Goal: Task Accomplishment & Management: Manage account settings

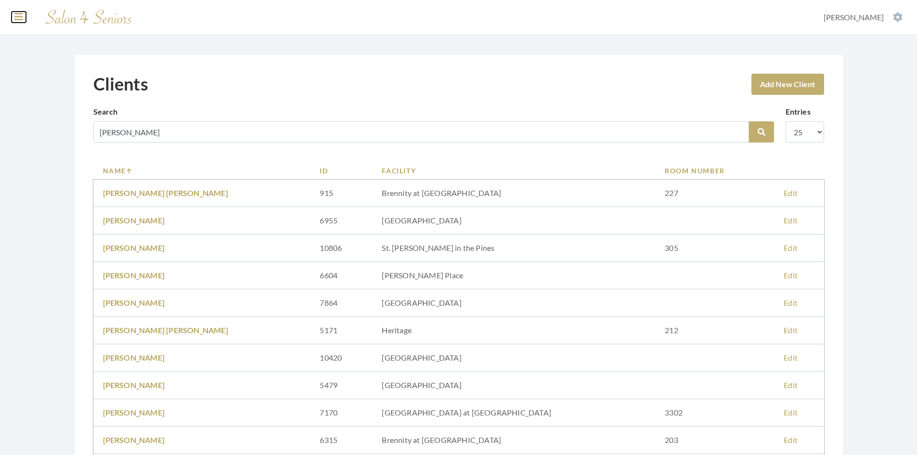
click at [17, 18] on icon at bounding box center [18, 17] width 9 height 10
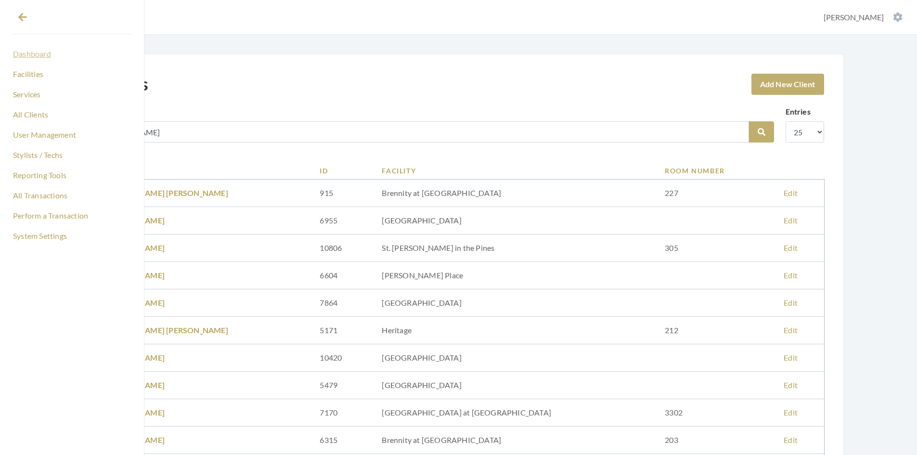
click at [33, 55] on link "Dashboard" at bounding box center [72, 54] width 121 height 16
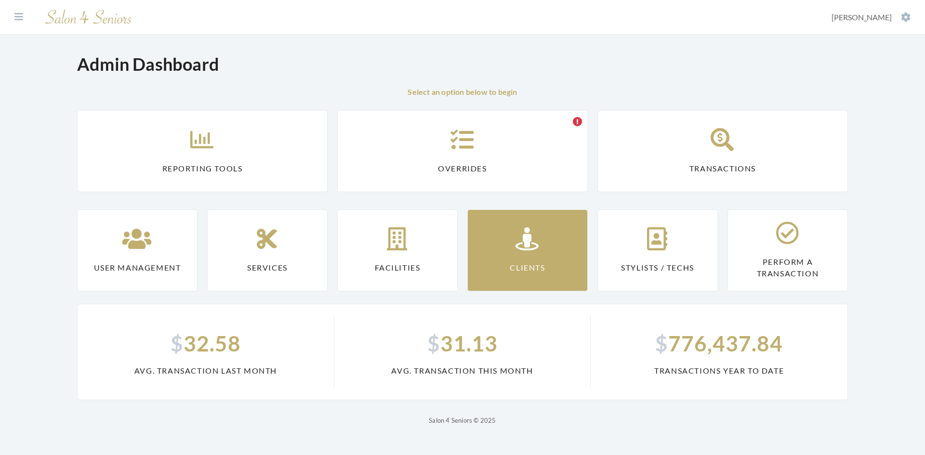
click at [490, 249] on link "Clients" at bounding box center [527, 250] width 120 height 82
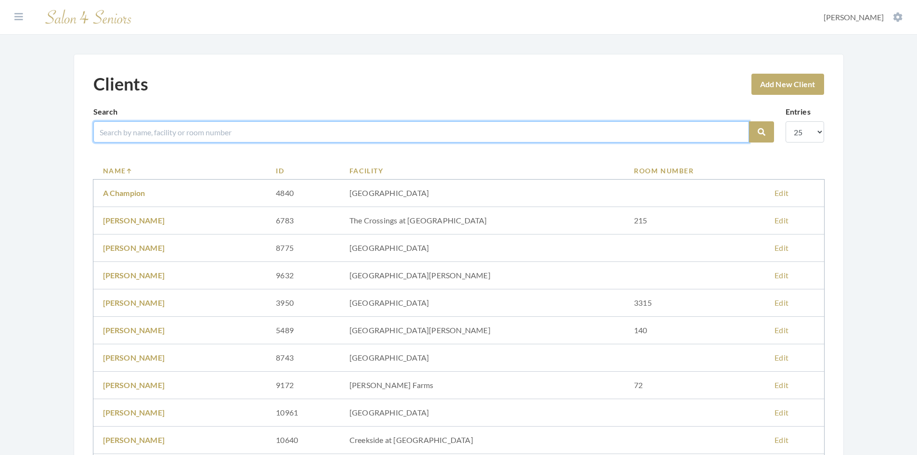
click at [200, 136] on input "search" at bounding box center [421, 131] width 656 height 21
type input "stone"
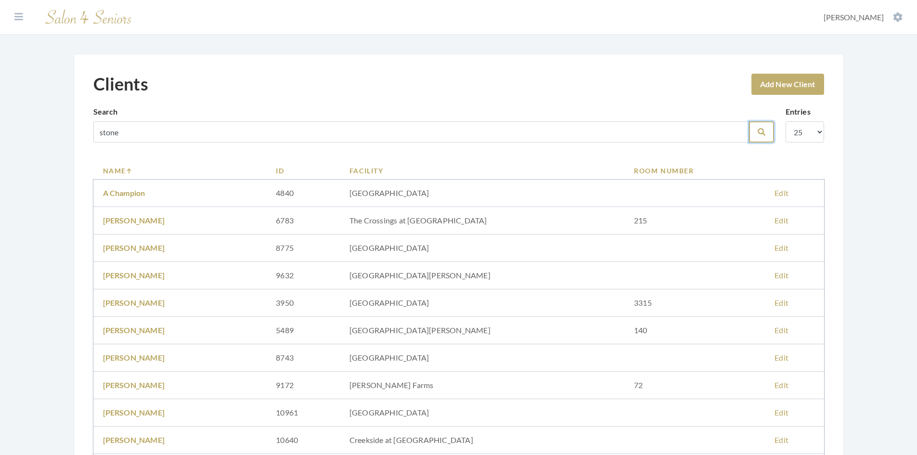
click at [764, 138] on button "Search" at bounding box center [761, 131] width 25 height 21
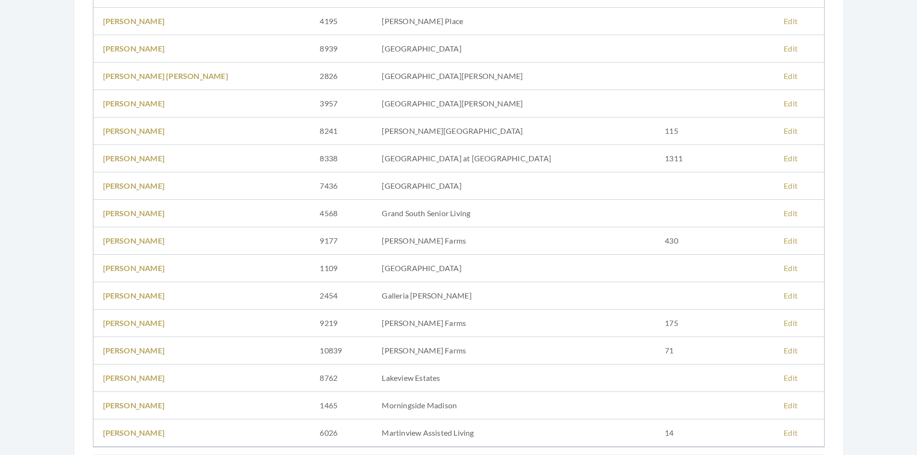
scroll to position [289, 0]
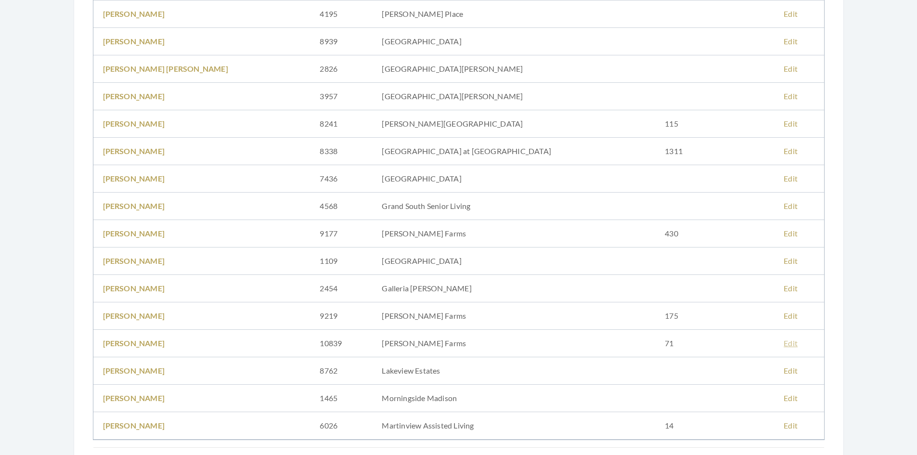
click at [784, 342] on link "Edit" at bounding box center [791, 343] width 14 height 9
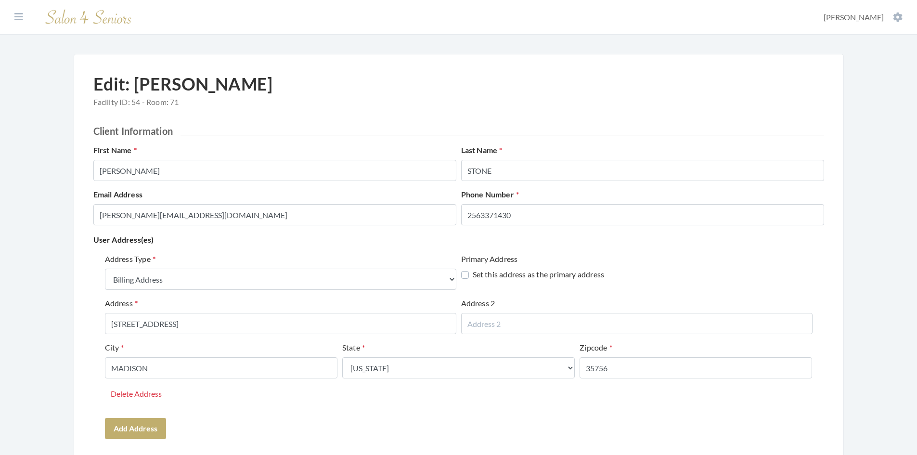
select select "billing"
select select "al"
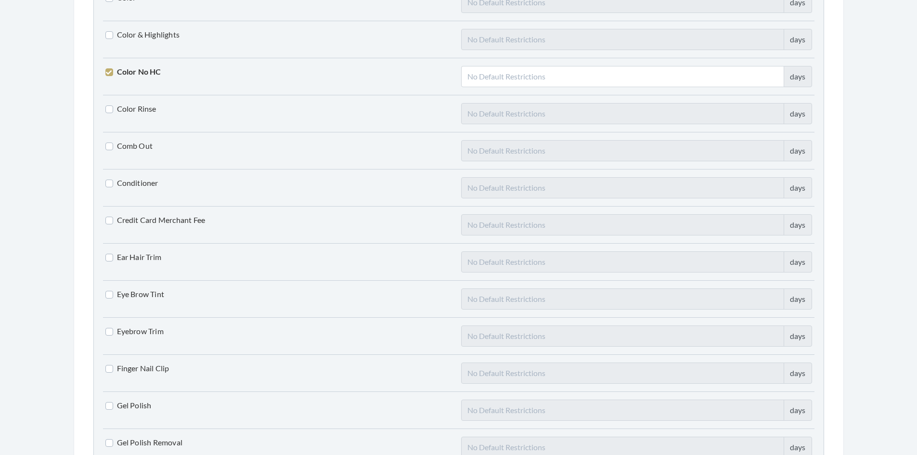
scroll to position [963, 0]
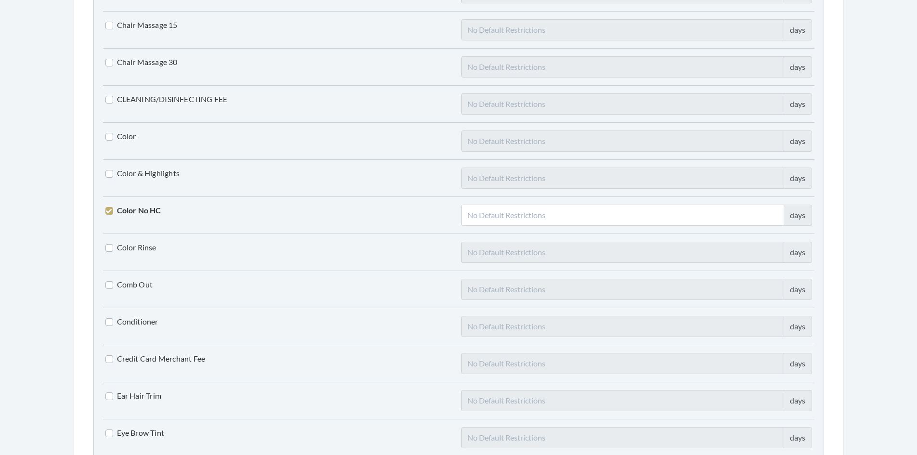
click at [108, 134] on label "Color" at bounding box center [120, 136] width 31 height 12
checkbox input "true"
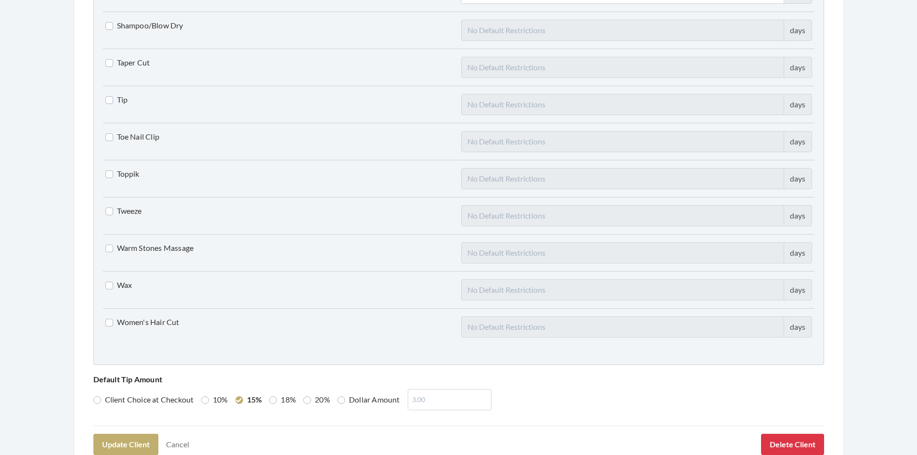
scroll to position [2311, 0]
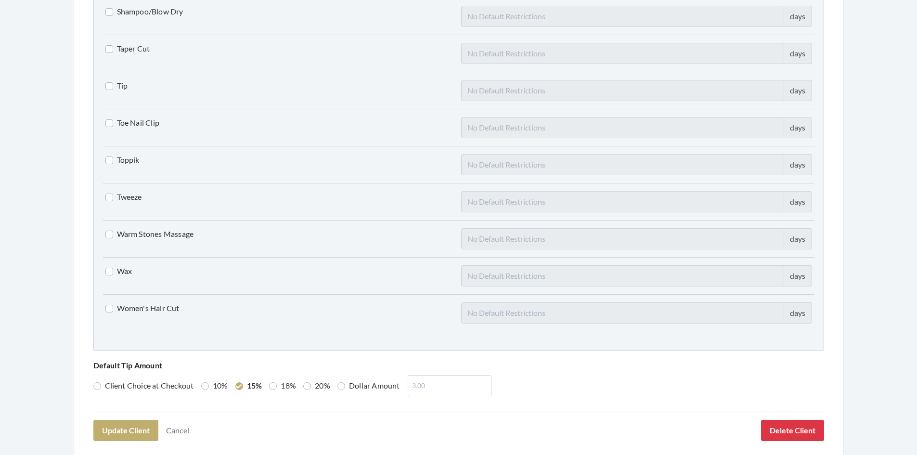
click at [109, 310] on label "Women's Hair Cut" at bounding box center [142, 308] width 74 height 12
checkbox input "true"
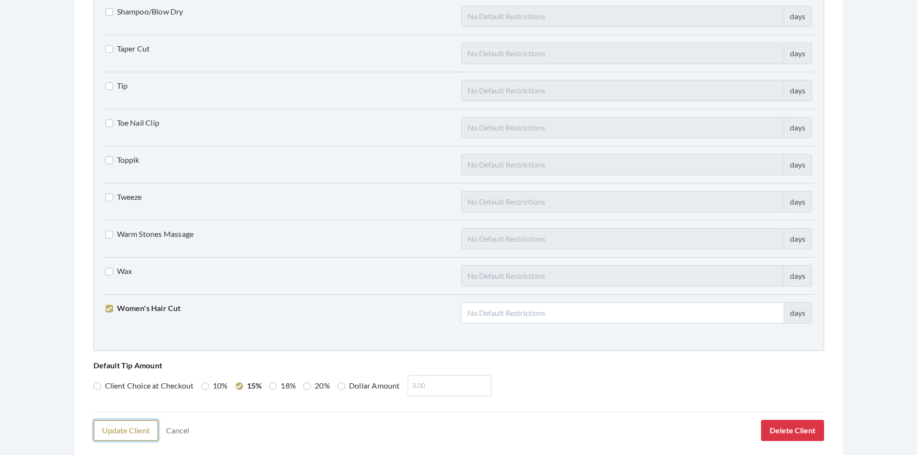
click at [118, 433] on button "Update Client" at bounding box center [125, 430] width 65 height 21
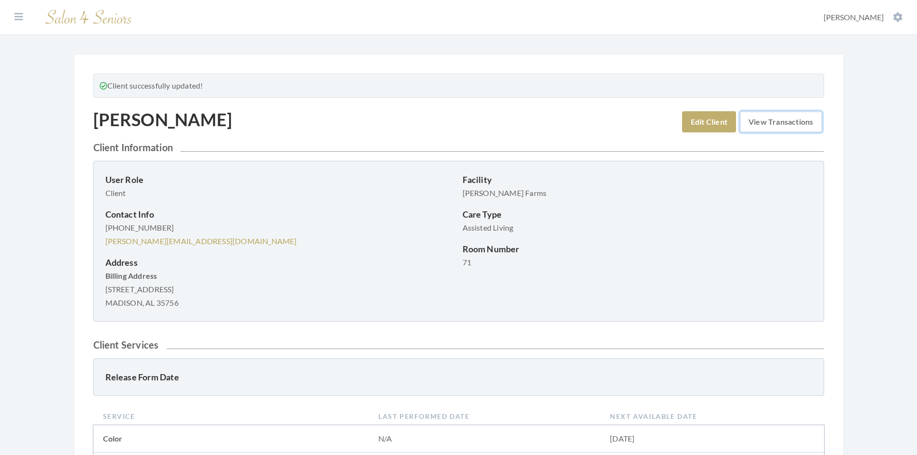
click at [770, 124] on link "View Transactions" at bounding box center [781, 121] width 82 height 21
